Goal: Task Accomplishment & Management: Manage account settings

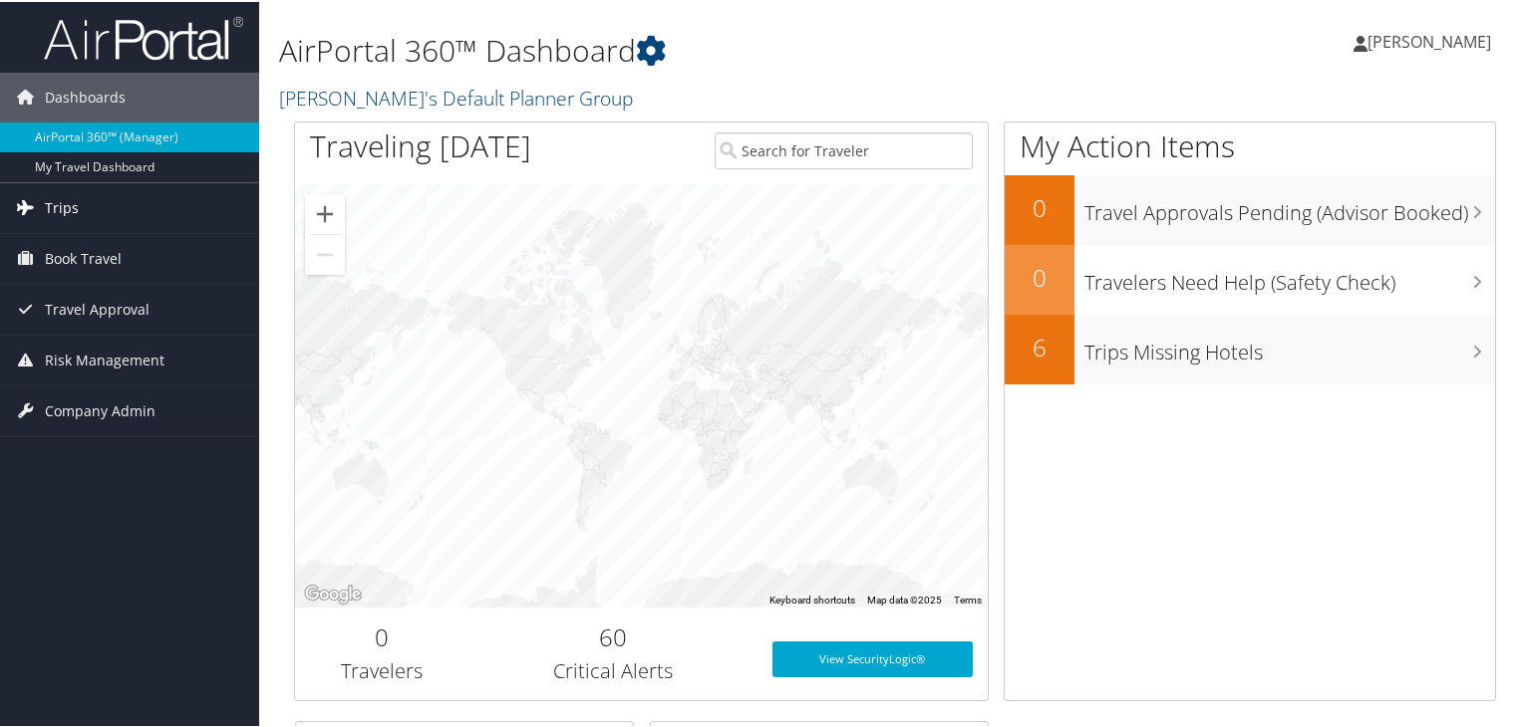
click at [76, 197] on span "Trips" at bounding box center [62, 206] width 34 height 50
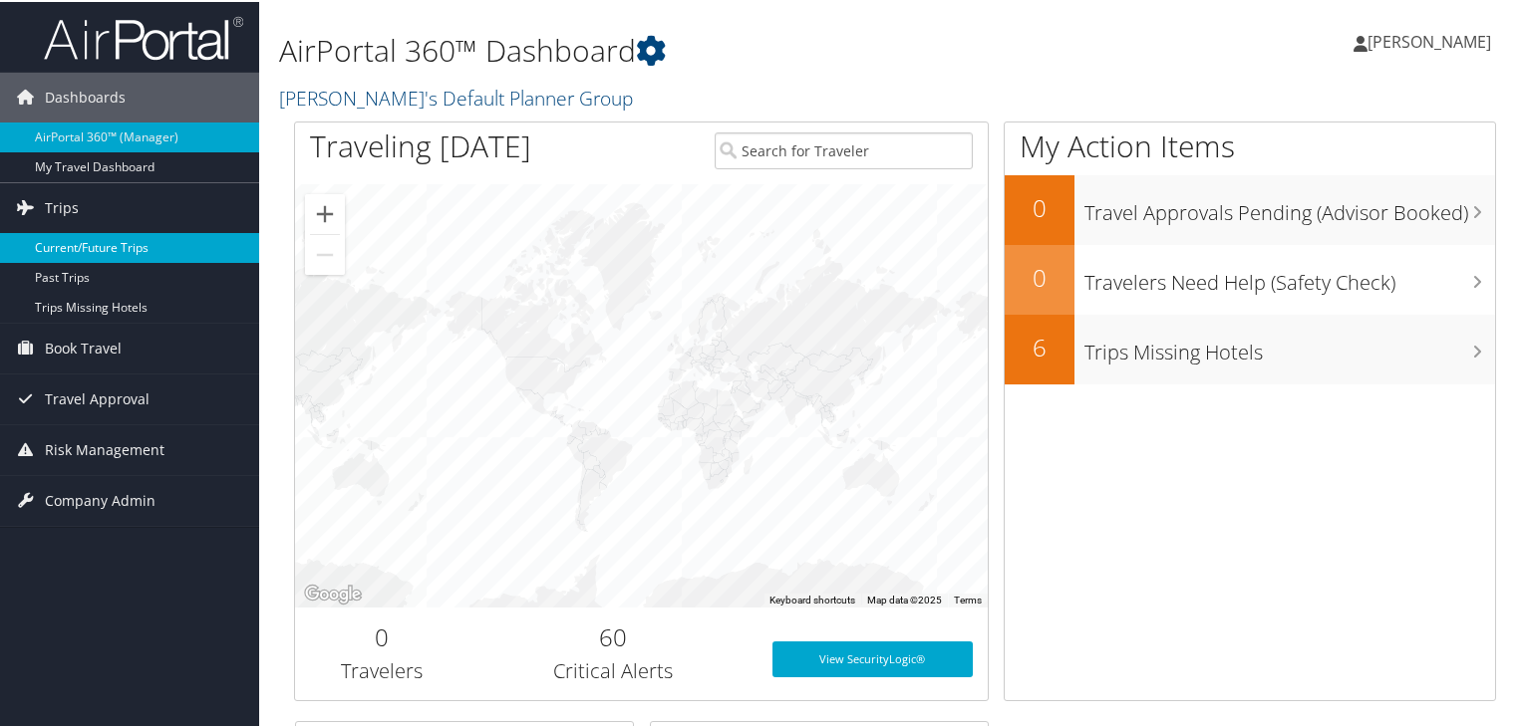
click at [120, 242] on link "Current/Future Trips" at bounding box center [129, 246] width 259 height 30
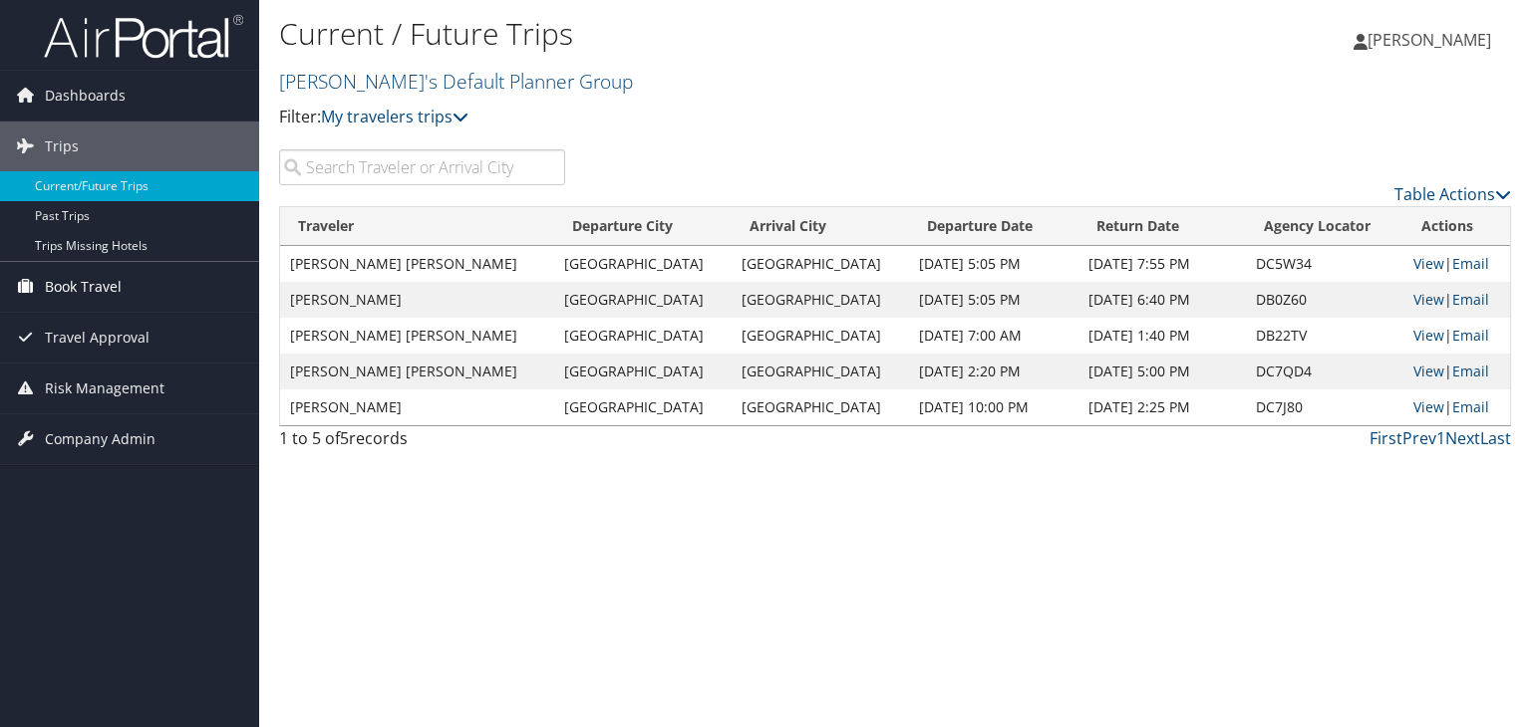
click at [132, 286] on link "Book Travel" at bounding box center [129, 287] width 259 height 50
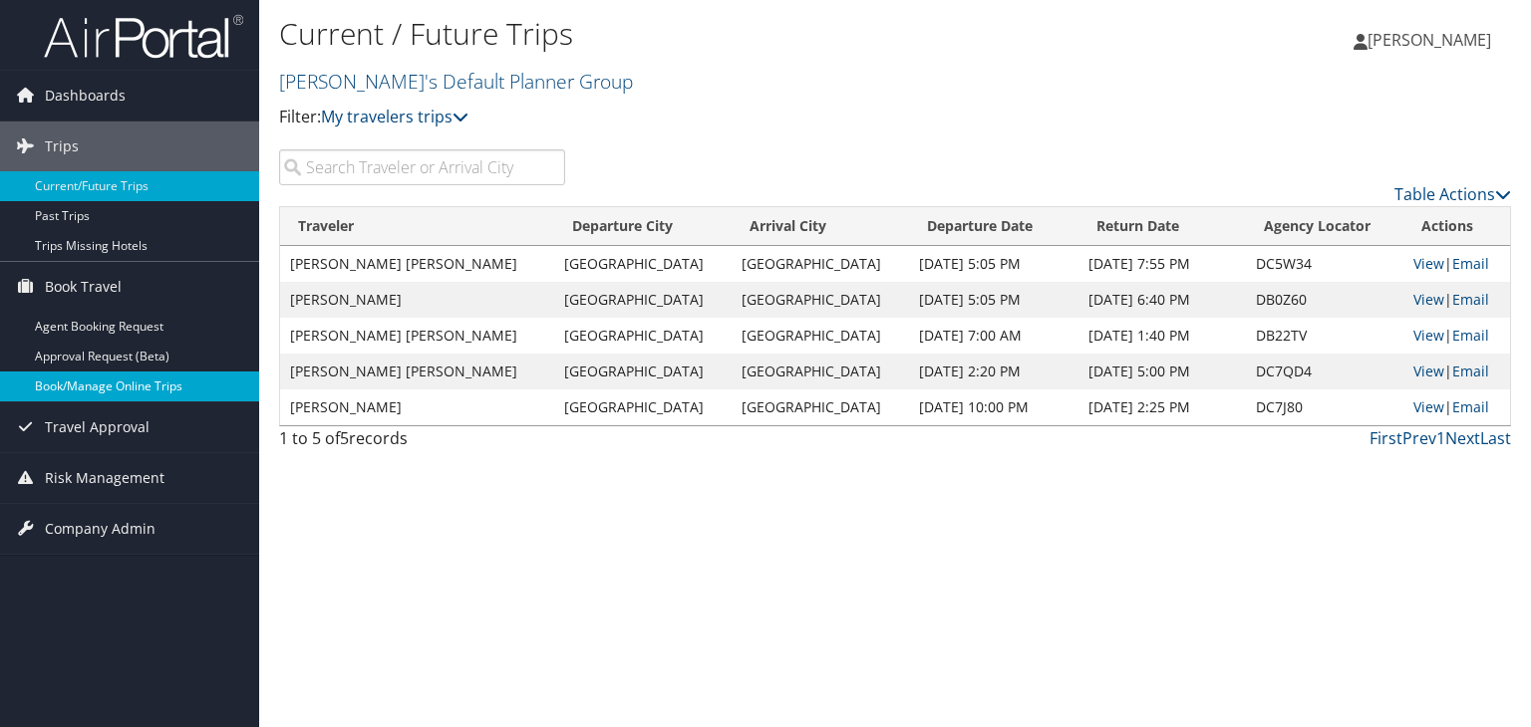
click at [126, 372] on link "Book/Manage Online Trips" at bounding box center [129, 387] width 259 height 30
click at [1413, 264] on link "View" at bounding box center [1428, 263] width 31 height 19
